Goal: Information Seeking & Learning: Find specific fact

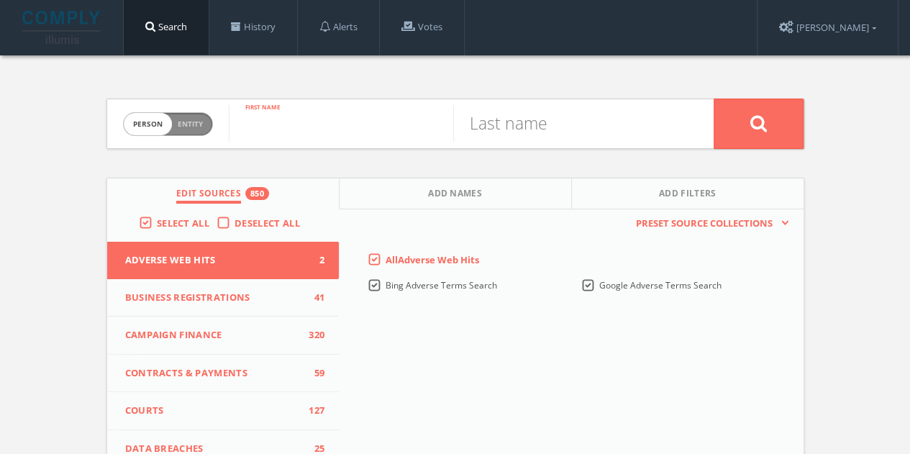
click at [345, 124] on input "text" at bounding box center [341, 123] width 224 height 37
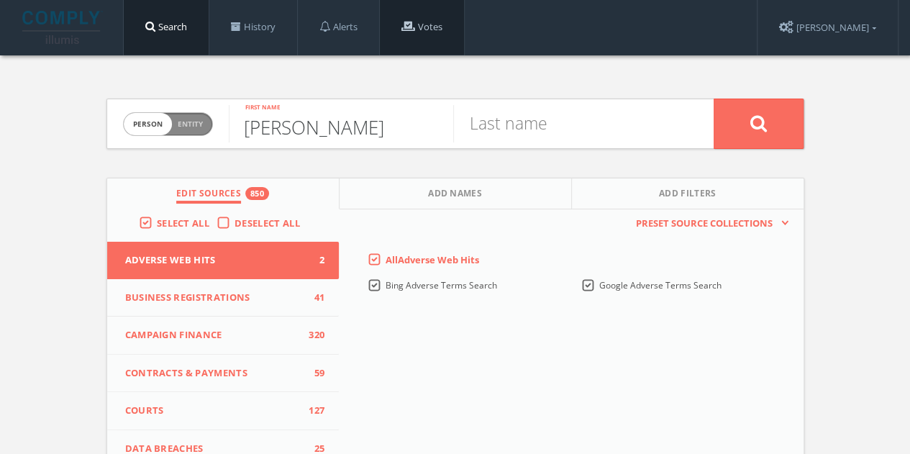
type input "[PERSON_NAME]"
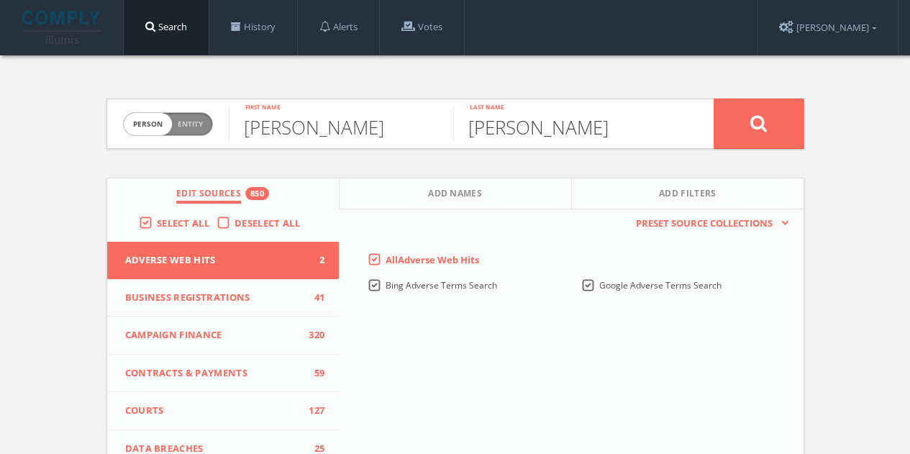
scroll to position [72, 0]
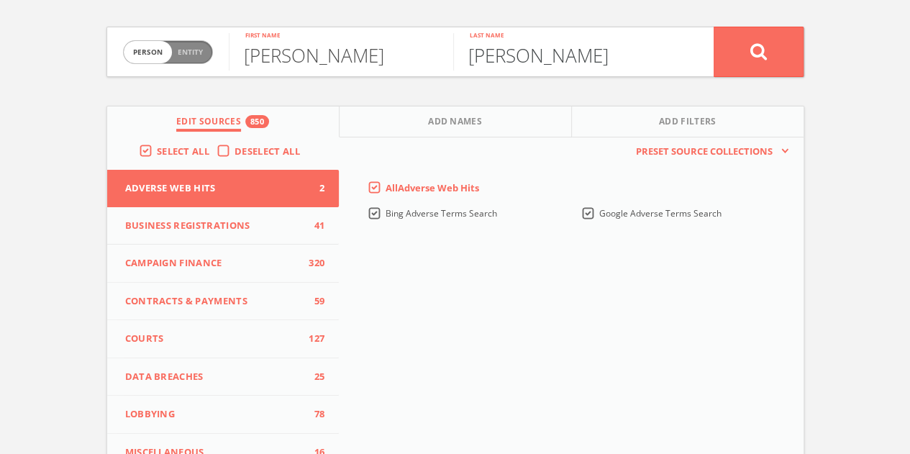
type input "[PERSON_NAME]"
click at [235, 152] on label "Deselect All" at bounding box center [271, 152] width 73 height 14
click at [0, 0] on input "Deselect All" at bounding box center [0, 0] width 0 height 0
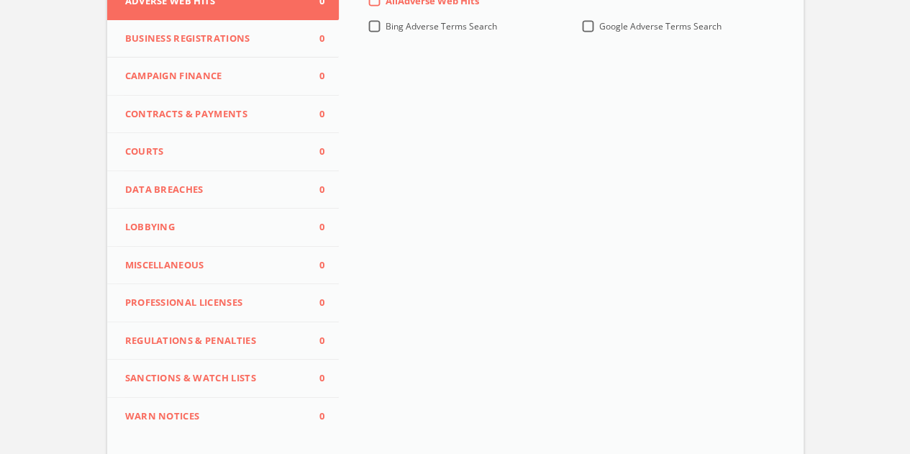
scroll to position [288, 0]
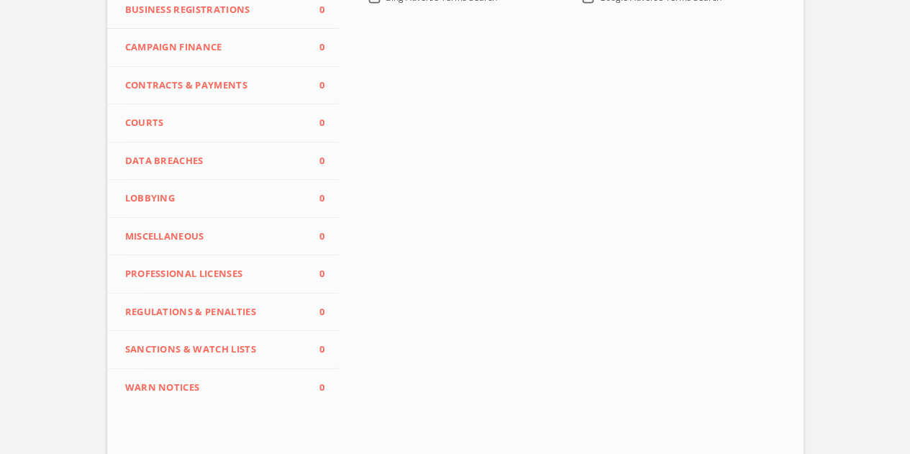
click at [217, 83] on span "Contracts & Payments" at bounding box center [214, 85] width 178 height 14
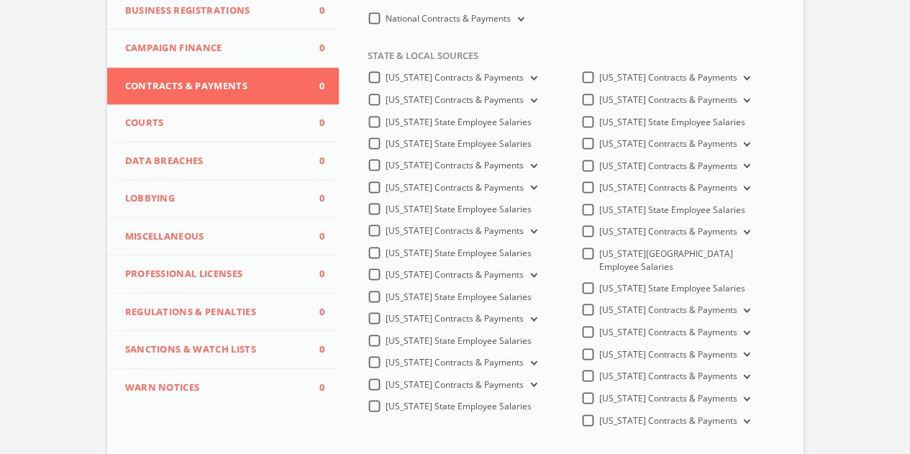
click at [188, 54] on button "Campaign Finance 0" at bounding box center [223, 48] width 232 height 38
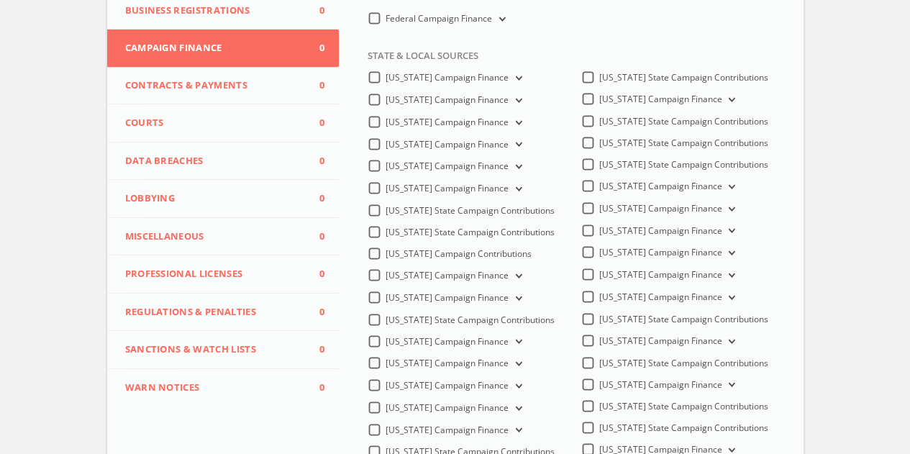
click at [386, 18] on label "Federal Campaign Finance" at bounding box center [447, 19] width 122 height 14
click at [0, 0] on Finance-all "Federal Campaign Finance" at bounding box center [0, 0] width 0 height 0
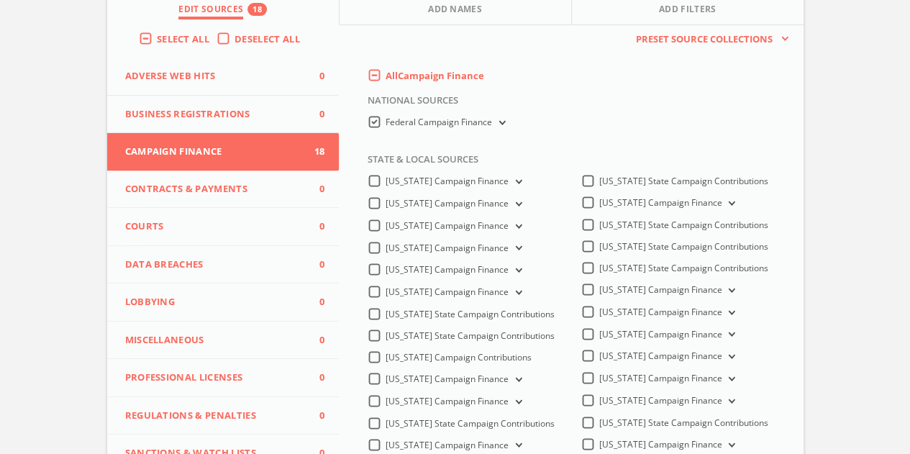
scroll to position [73, 0]
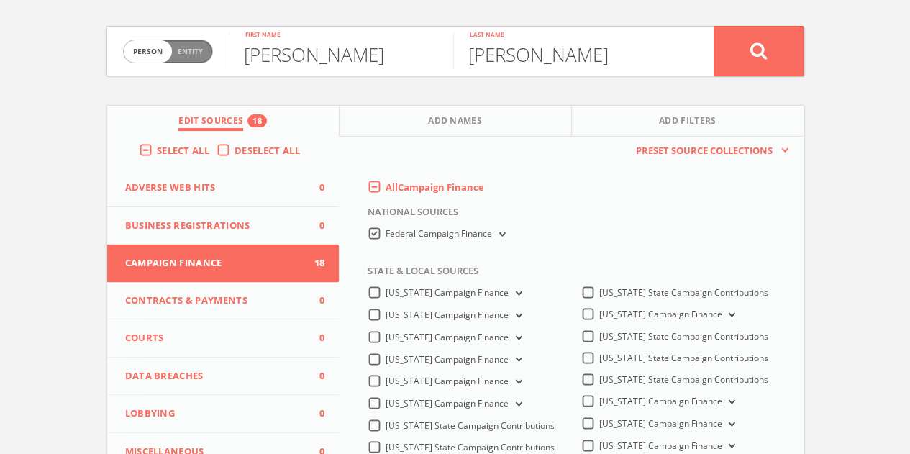
click at [392, 181] on label "All Campaign Finance" at bounding box center [435, 188] width 99 height 14
click at [390, 182] on span "All Campaign Finance" at bounding box center [435, 187] width 99 height 13
click at [0, 0] on Finance-all-0 "All Campaign Finance" at bounding box center [0, 0] width 0 height 0
click at [386, 186] on label "All Campaign Finance" at bounding box center [435, 188] width 99 height 14
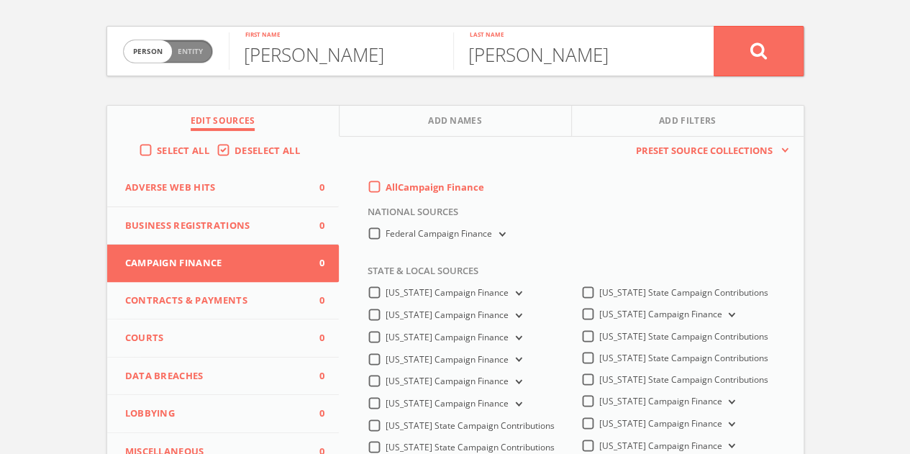
click at [0, 0] on Finance-all-0 "All Campaign Finance" at bounding box center [0, 0] width 0 height 0
click at [386, 232] on label "Federal Campaign Finance" at bounding box center [447, 234] width 122 height 14
click at [0, 0] on Finance-all "Federal Campaign Finance" at bounding box center [0, 0] width 0 height 0
click at [750, 54] on button at bounding box center [759, 51] width 90 height 50
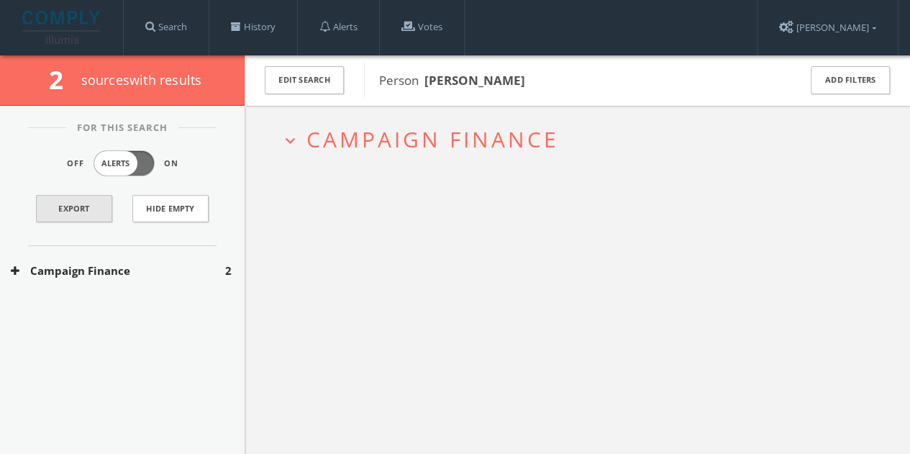
click at [140, 309] on div "For This Search Off Alerts On Export Hide Empty Campaign Finance 2" at bounding box center [122, 287] width 245 height 363
click at [108, 205] on link "Export" at bounding box center [74, 208] width 76 height 27
drag, startPoint x: 218, startPoint y: 272, endPoint x: 252, endPoint y: 265, distance: 34.4
click at [217, 272] on button "Campaign Finance" at bounding box center [118, 271] width 214 height 17
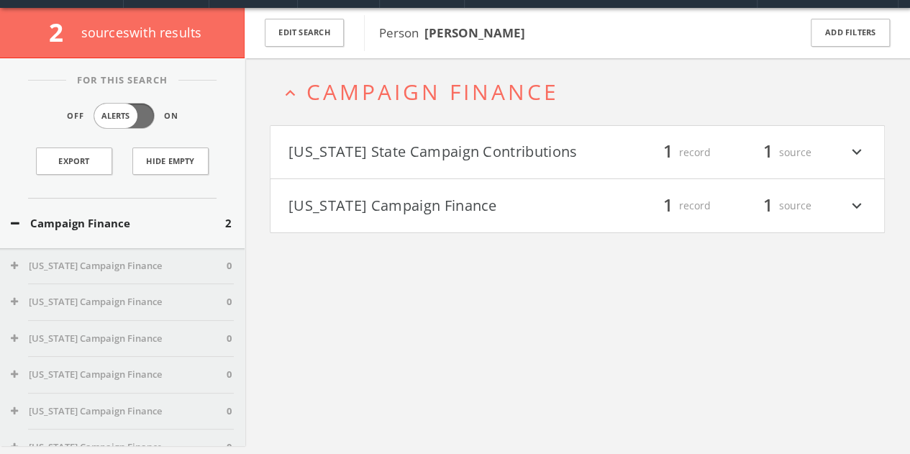
click at [524, 171] on h4 "[US_STATE] State Campaign Contributions filter_list 1 record 1 source expand_mo…" at bounding box center [577, 152] width 614 height 53
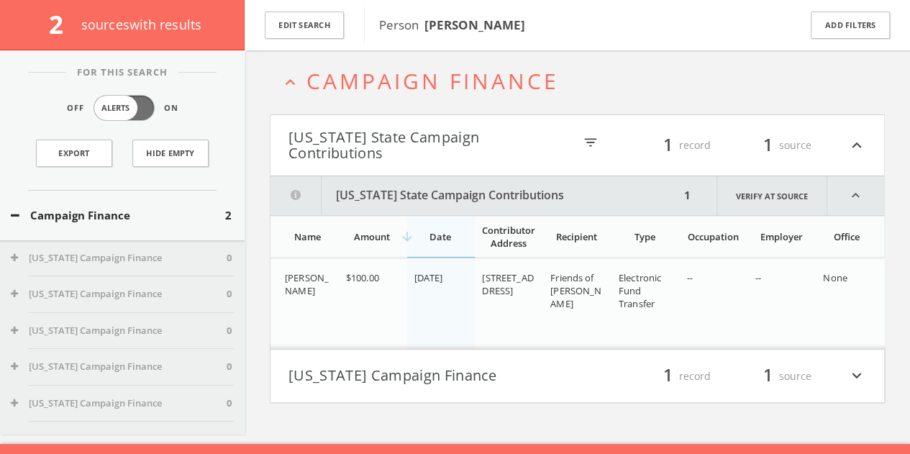
scroll to position [83, 0]
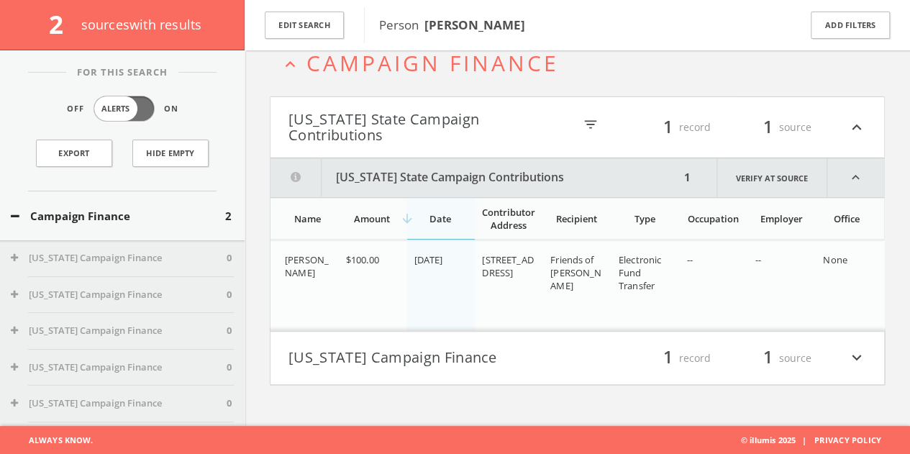
click at [597, 346] on div "filter_list 1 record 1 source expand_more" at bounding box center [722, 358] width 289 height 24
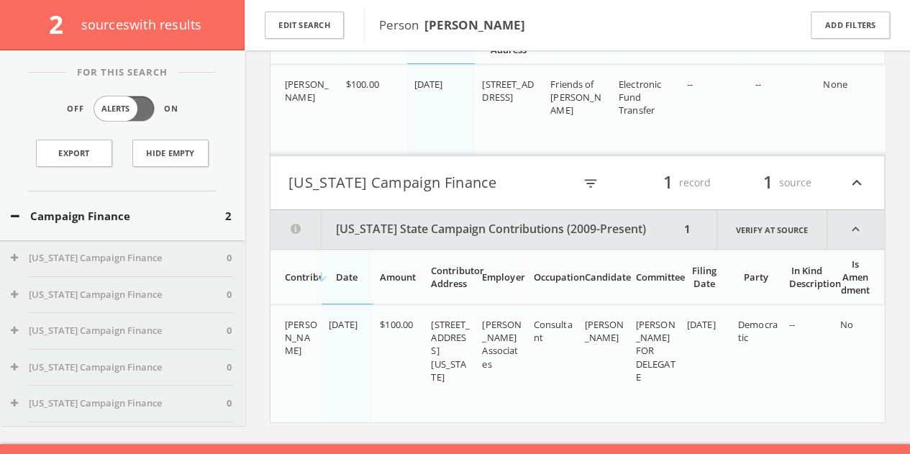
scroll to position [281, 0]
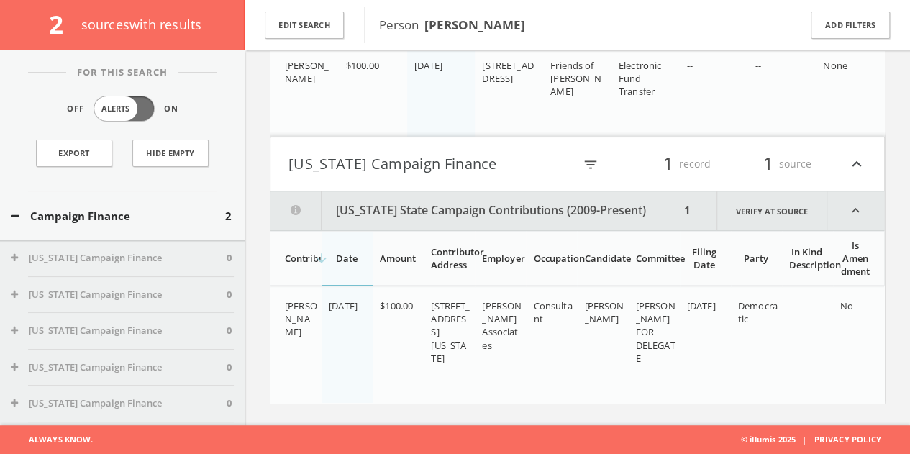
drag, startPoint x: 480, startPoint y: 303, endPoint x: 519, endPoint y: 376, distance: 83.0
click at [519, 376] on td "[PERSON_NAME] Associates" at bounding box center [500, 344] width 51 height 117
copy span "[PERSON_NAME] Associates"
click at [507, 237] on th "Employer" at bounding box center [500, 258] width 51 height 55
click at [502, 152] on button "[US_STATE] Campaign Finance" at bounding box center [430, 164] width 285 height 24
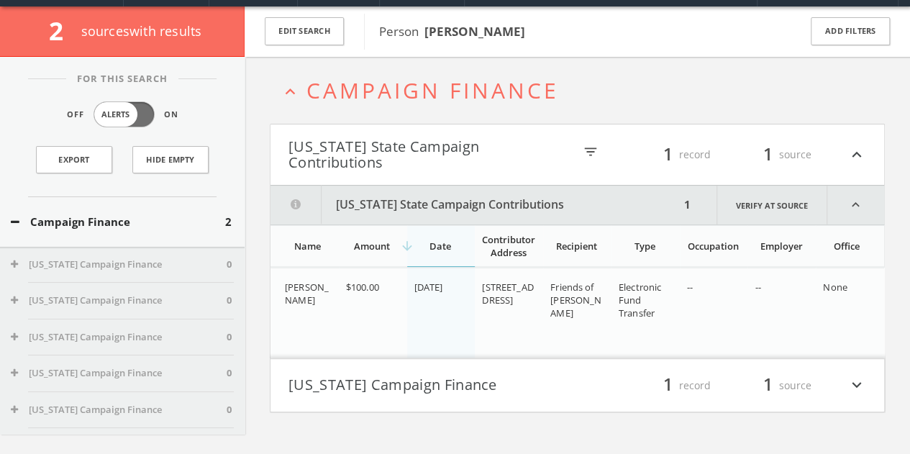
scroll to position [72, 0]
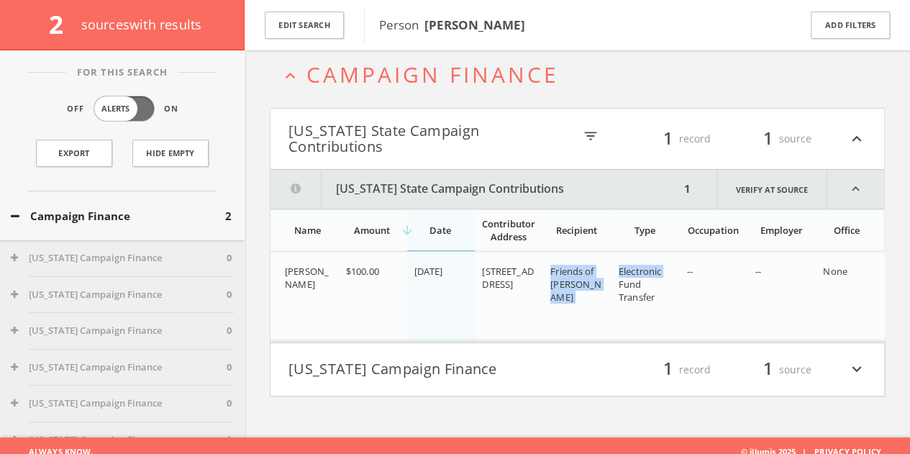
drag, startPoint x: 550, startPoint y: 268, endPoint x: 614, endPoint y: 276, distance: 65.2
click at [614, 276] on tr "[PERSON_NAME] $100.00 [DATE] [STREET_ADDRESS] Friends of [PERSON_NAME] Electron…" at bounding box center [577, 297] width 614 height 91
click at [601, 274] on span "Friends of [PERSON_NAME]" at bounding box center [575, 284] width 51 height 39
drag, startPoint x: 606, startPoint y: 273, endPoint x: 564, endPoint y: 263, distance: 43.1
click at [564, 265] on span "Friends of [PERSON_NAME]" at bounding box center [575, 284] width 51 height 39
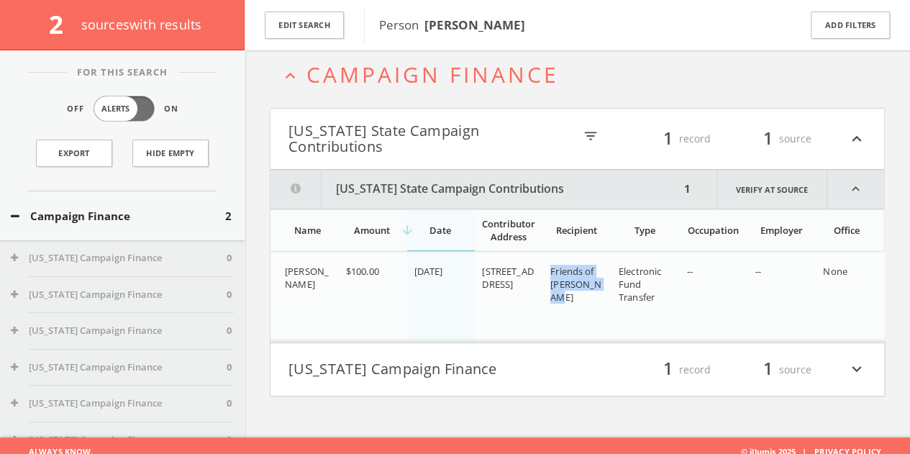
copy span "Friends of [PERSON_NAME]"
click at [786, 180] on link "Verify at source" at bounding box center [772, 189] width 111 height 39
